Goal: Find contact information: Find contact information

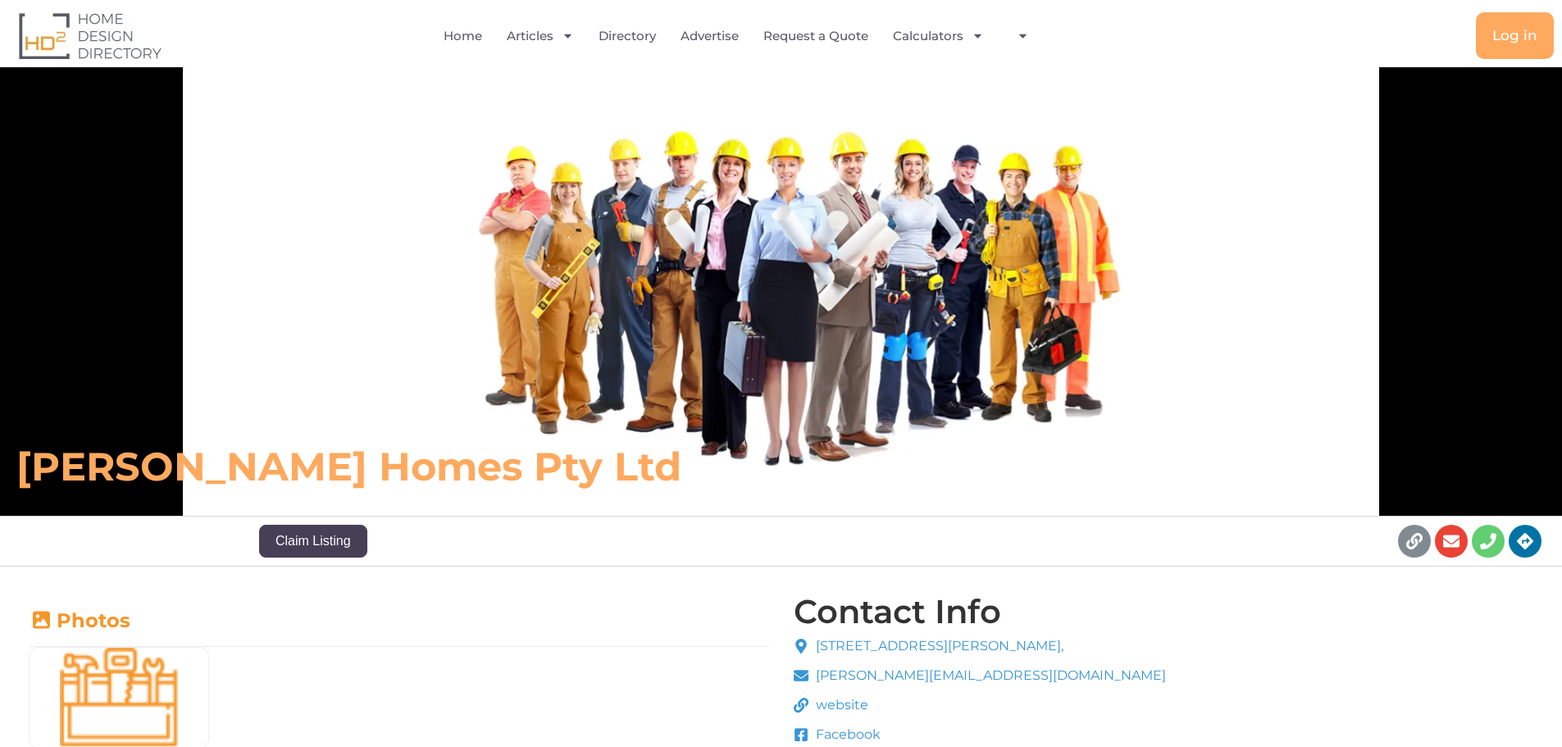
scroll to position [328, 0]
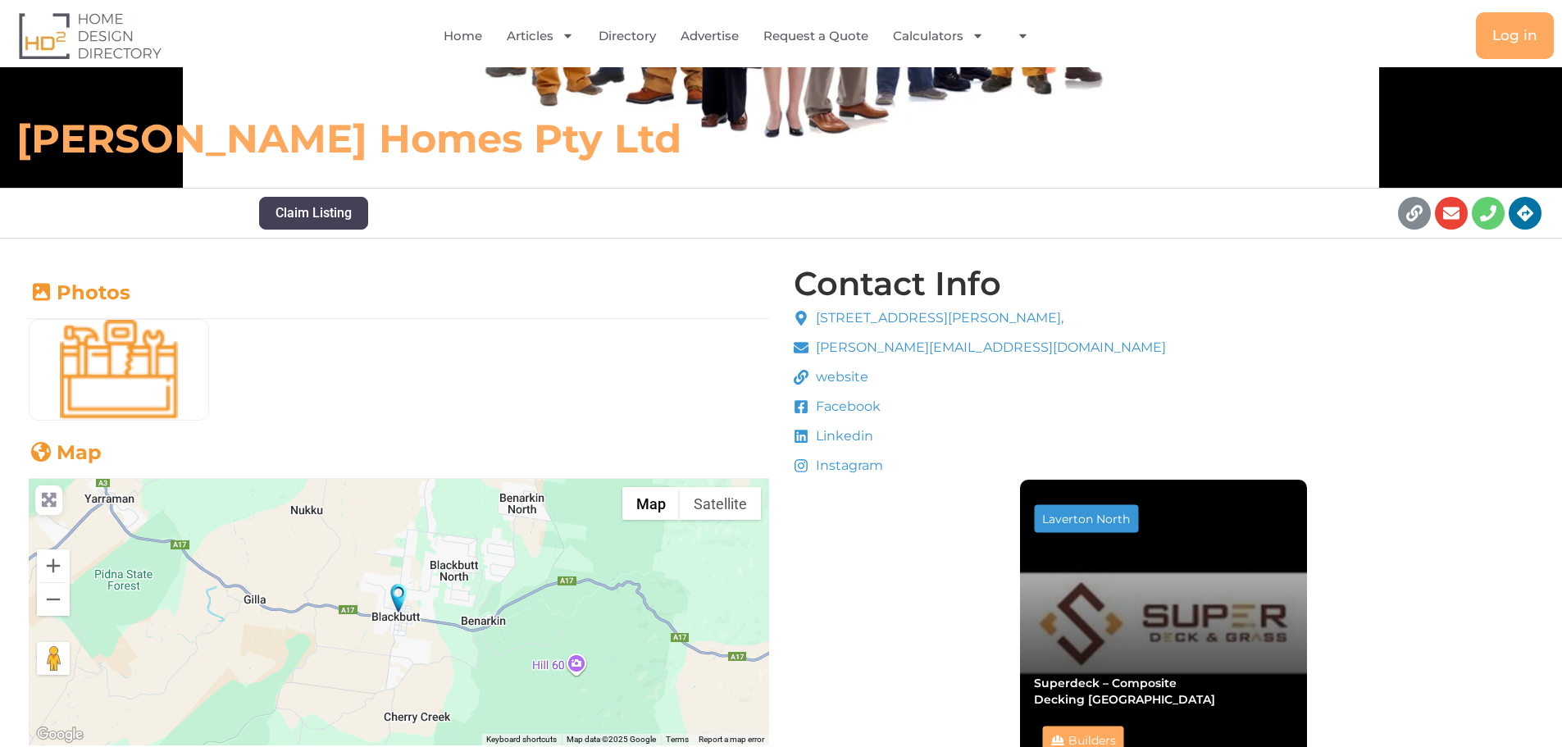
drag, startPoint x: 840, startPoint y: 413, endPoint x: 817, endPoint y: 408, distance: 23.5
drag, startPoint x: 817, startPoint y: 408, endPoint x: 800, endPoint y: 408, distance: 17.2
click at [800, 408] on icon at bounding box center [801, 406] width 15 height 15
click at [836, 380] on span "website" at bounding box center [840, 377] width 57 height 20
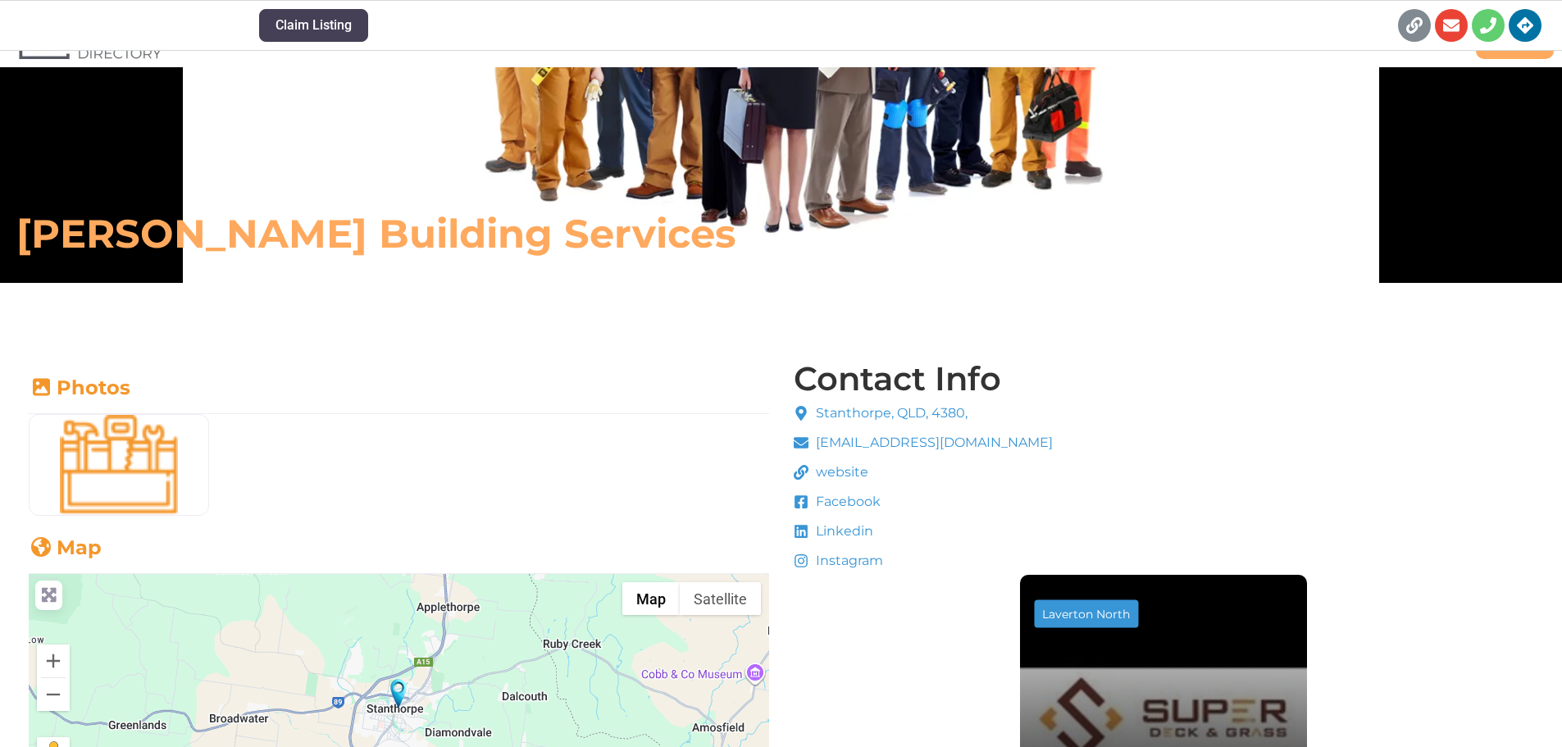
scroll to position [201, 0]
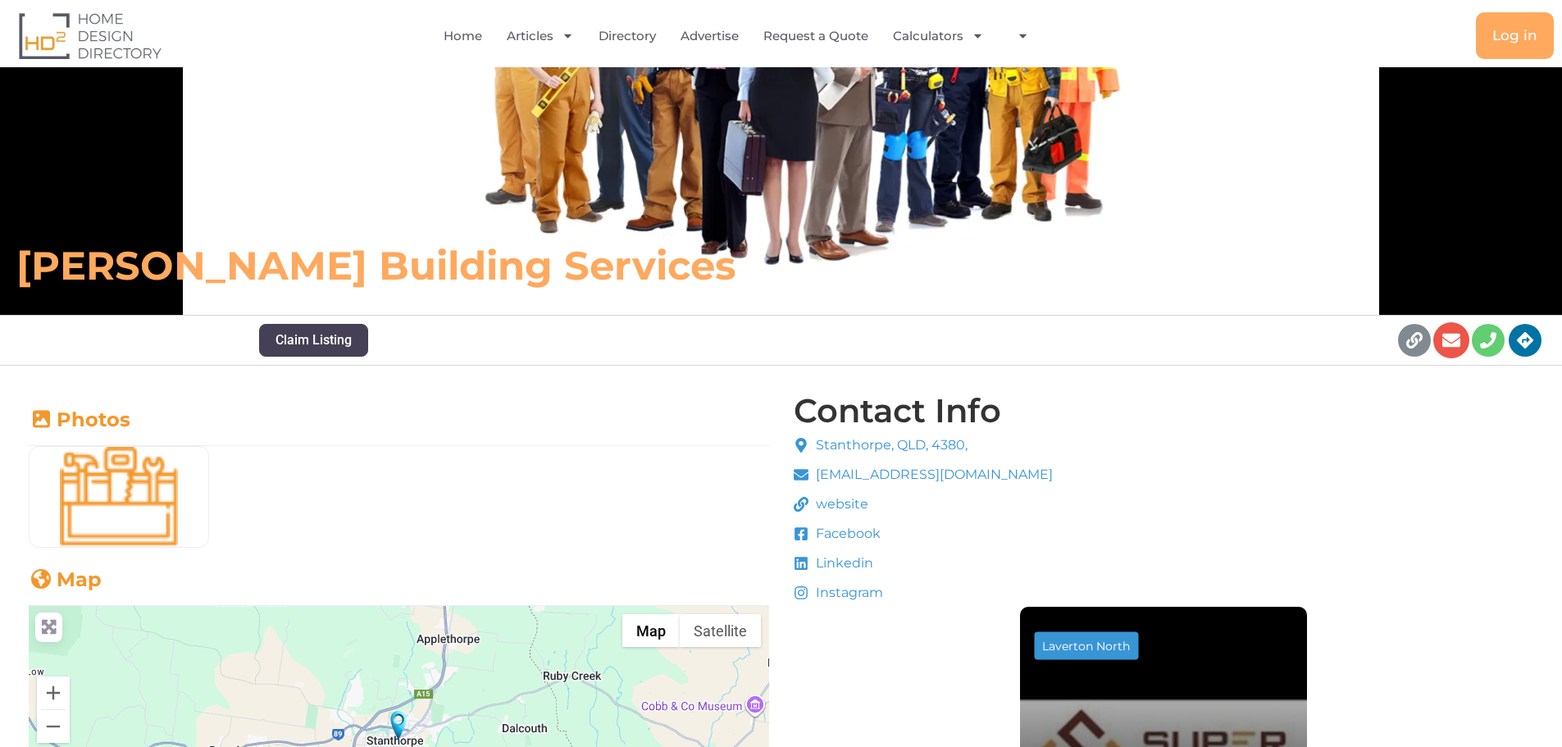
click at [1448, 331] on icon at bounding box center [1452, 340] width 18 height 18
click at [1418, 340] on icon at bounding box center [1415, 340] width 18 height 18
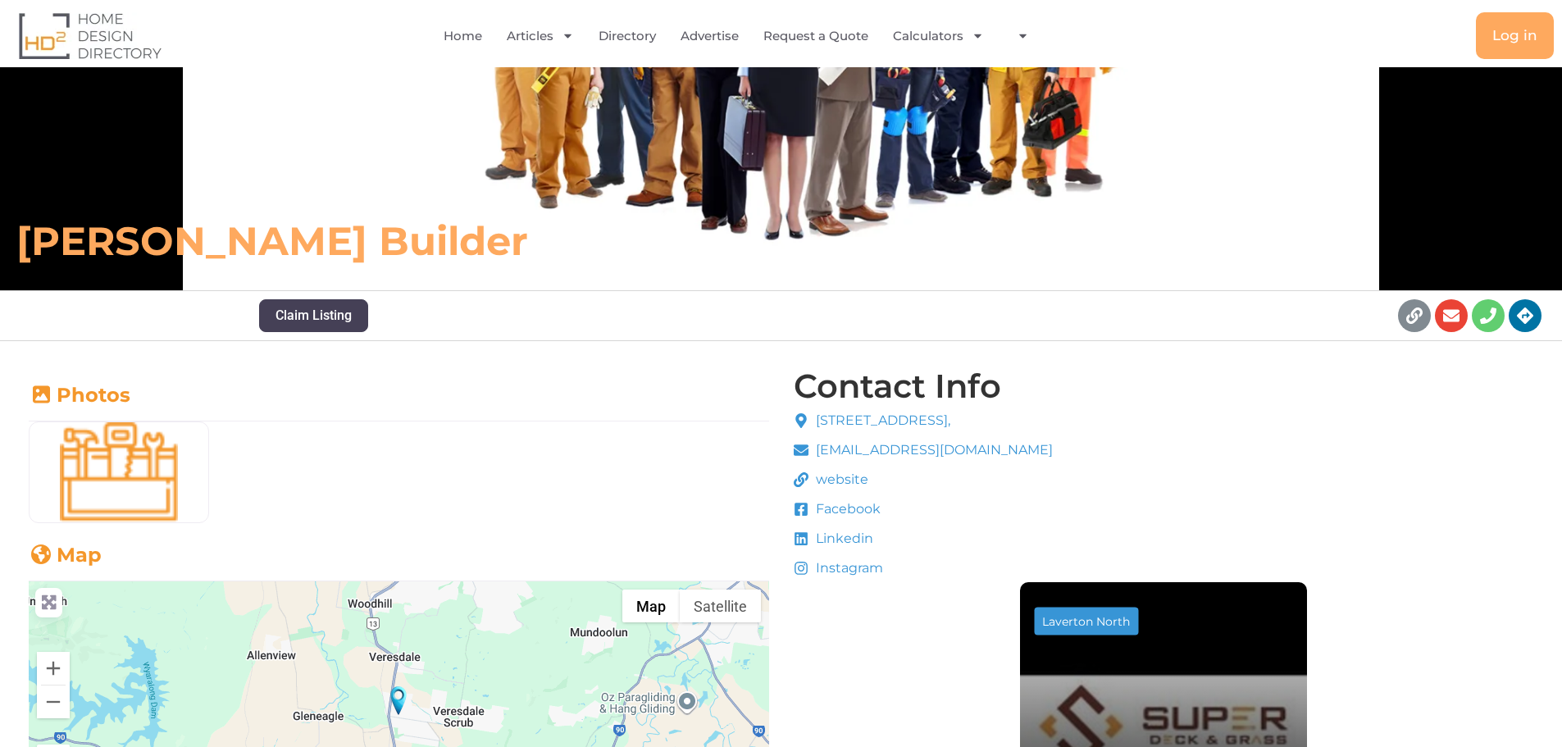
scroll to position [246, 0]
